Goal: Transaction & Acquisition: Purchase product/service

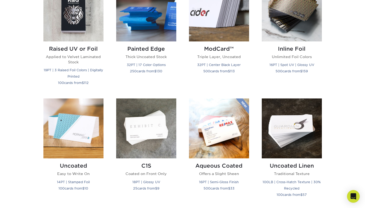
scroll to position [417, 0]
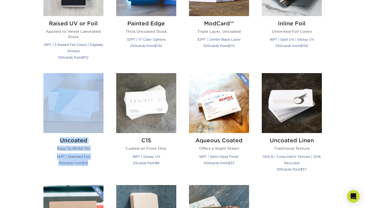
click at [37, 157] on div "Uncoated Easy to Write On 14PT | Stamped Foil 100 cards from $ 10" at bounding box center [73, 125] width 73 height 105
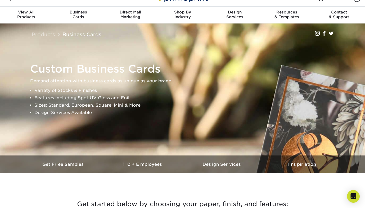
scroll to position [0, 0]
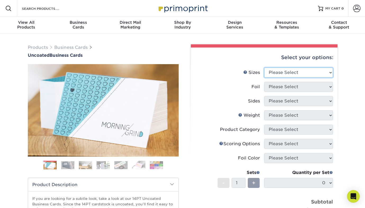
click at [279, 71] on select "Please Select 1.5" x 3.5" - Mini 1.75" x 3.5" - Mini 2" x 3.5" - Standard 2" x …" at bounding box center [298, 73] width 69 height 10
select select "2.00x3.50"
click at [264, 68] on select "Please Select 1.5" x 3.5" - Mini 1.75" x 3.5" - Mini 2" x 3.5" - Standard 2" x …" at bounding box center [298, 73] width 69 height 10
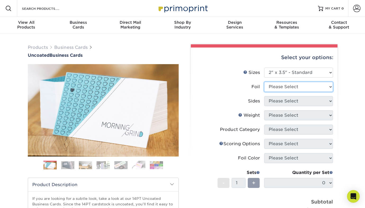
click at [287, 86] on select "Please Select Yes No" at bounding box center [298, 87] width 69 height 10
select select "0"
click at [264, 82] on select "Please Select Yes No" at bounding box center [298, 87] width 69 height 10
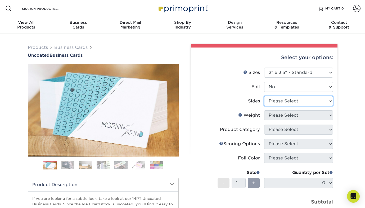
click at [289, 103] on select "Please Select Print Both Sides Print Front Only" at bounding box center [298, 101] width 69 height 10
select select "13abbda7-1d64-4f25-8bb2-c179b224825d"
click at [264, 96] on select "Please Select Print Both Sides Print Front Only" at bounding box center [298, 101] width 69 height 10
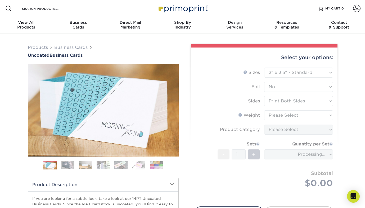
click at [296, 116] on form "Sizes Help Sizes Please Select 1.5" x 3.5" - Mini 1.75" x 3.5" - Mini 2" x 3.5"…" at bounding box center [264, 134] width 138 height 133
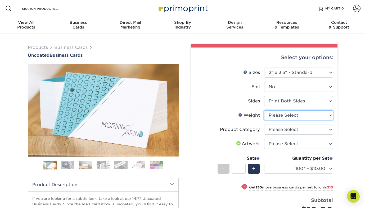
click at [296, 116] on select "Please Select 14PT Uncoated" at bounding box center [298, 116] width 69 height 10
select select "14PT Uncoated"
click at [264, 111] on select "Please Select 14PT Uncoated" at bounding box center [298, 116] width 69 height 10
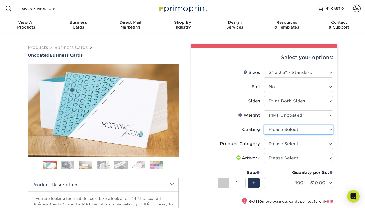
click at [297, 128] on select at bounding box center [298, 130] width 69 height 10
select select "3e7618de-abca-4bda-9f97-8b9129e913d8"
click at [264, 125] on select at bounding box center [298, 130] width 69 height 10
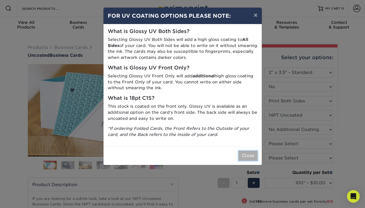
click at [247, 155] on button "Close" at bounding box center [247, 156] width 19 height 10
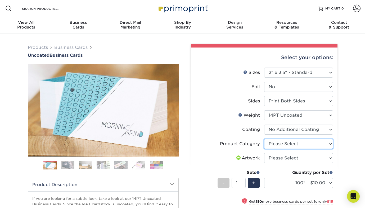
click at [289, 148] on select "Please Select Business Cards" at bounding box center [298, 144] width 69 height 10
select select "3b5148f1-0588-4f88-a218-97bcfdce65c1"
click at [264, 139] on select "Please Select Business Cards" at bounding box center [298, 144] width 69 height 10
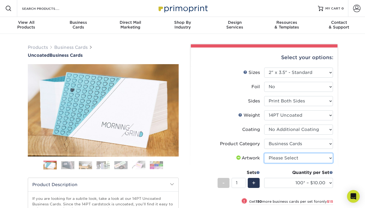
click at [293, 159] on select "Please Select I will upload files I need a design - $100" at bounding box center [298, 158] width 69 height 10
select select "upload"
click at [264, 153] on select "Please Select I will upload files I need a design - $100" at bounding box center [298, 158] width 69 height 10
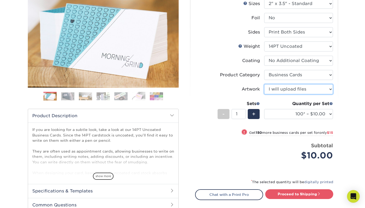
scroll to position [68, 0]
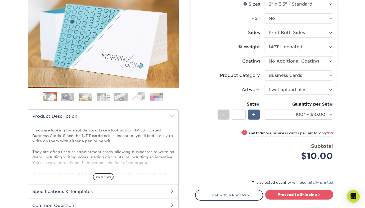
click at [256, 117] on div "+" at bounding box center [253, 115] width 12 height 10
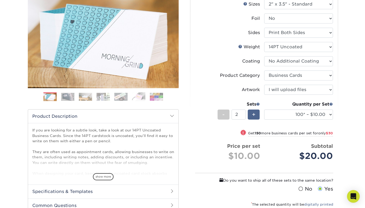
click at [256, 117] on div "+" at bounding box center [253, 115] width 12 height 10
click at [225, 116] on div "-" at bounding box center [223, 115] width 12 height 10
click at [251, 116] on div "+" at bounding box center [253, 115] width 12 height 10
click at [287, 121] on div "Quantity per Set 100* – $10.00 250* – $25.00 500 – $50.00 1000 – $72.00 2500 – …" at bounding box center [298, 113] width 69 height 25
click at [286, 118] on select "100* – $10.00 250* – $25.00 500 – $50.00 1000 – $72.00 2500 – $125.00 5000 – $1…" at bounding box center [298, 115] width 69 height 10
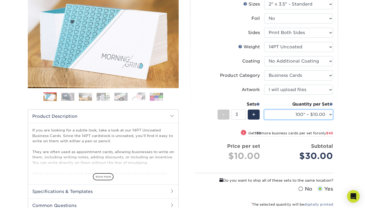
click at [264, 110] on select "100* – $10.00 250* – $25.00 500 – $50.00 1000 – $72.00 2500 – $125.00 5000 – $1…" at bounding box center [298, 115] width 69 height 10
click at [224, 115] on span "-" at bounding box center [223, 115] width 2 height 8
type input "1"
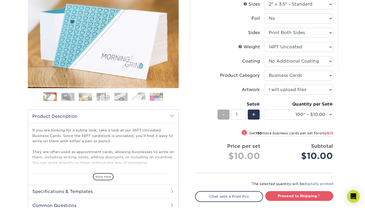
click at [224, 115] on span "-" at bounding box center [223, 115] width 2 height 8
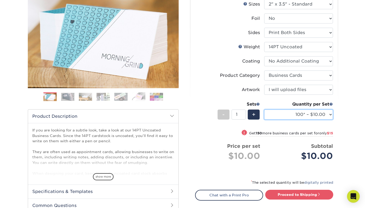
click at [284, 117] on select "100* – $10.00 250* – $25.00 500 – $50.00 1000 – $72.00 2500 – $125.00 5000 – $1…" at bounding box center [298, 115] width 69 height 10
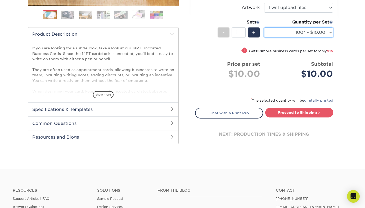
scroll to position [152, 0]
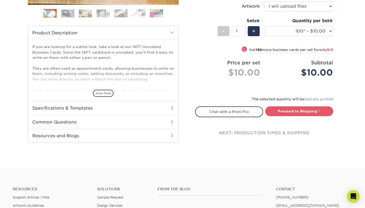
click at [311, 100] on link "digitally printed" at bounding box center [318, 99] width 29 height 4
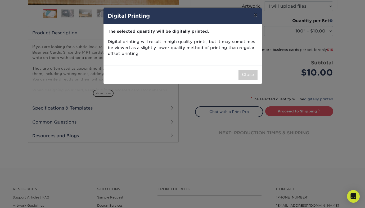
click at [256, 13] on button "×" at bounding box center [255, 15] width 12 height 15
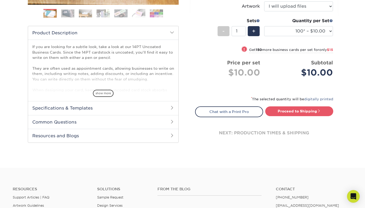
click at [170, 109] on span at bounding box center [172, 108] width 4 height 4
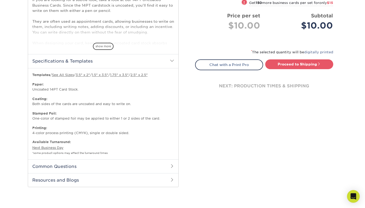
scroll to position [0, 0]
